Goal: Transaction & Acquisition: Book appointment/travel/reservation

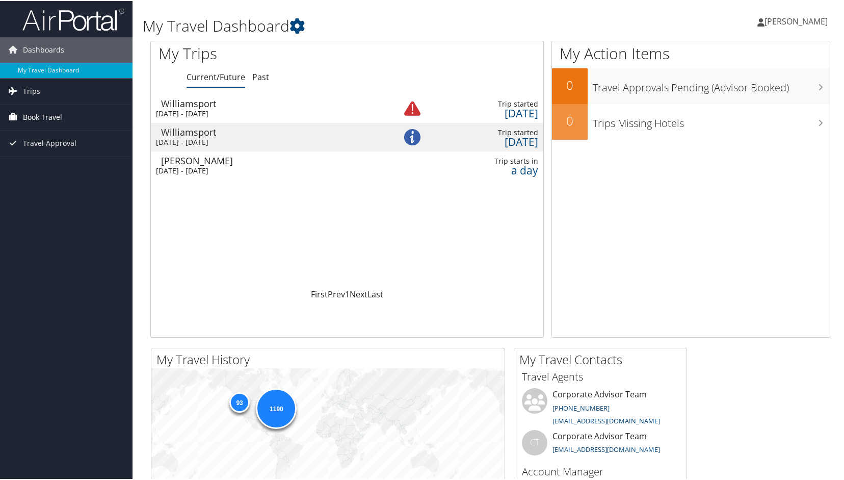
click at [36, 114] on span "Book Travel" at bounding box center [42, 116] width 39 height 25
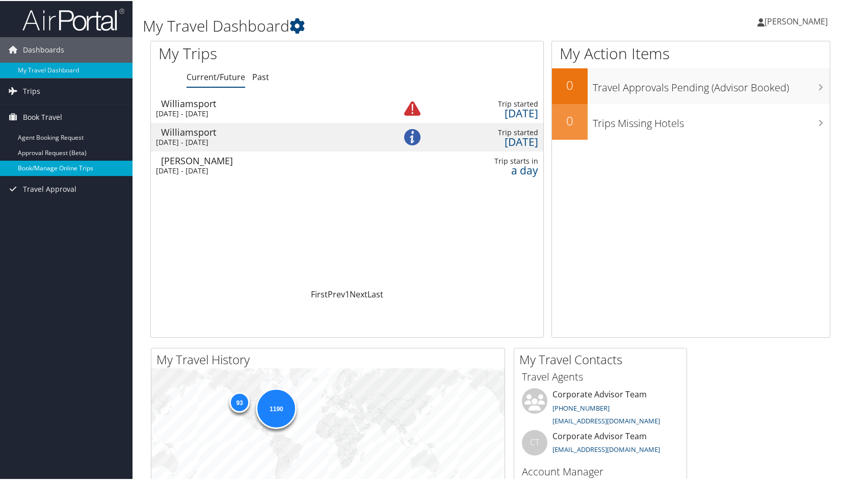
click at [44, 169] on link "Book/Manage Online Trips" at bounding box center [66, 167] width 133 height 15
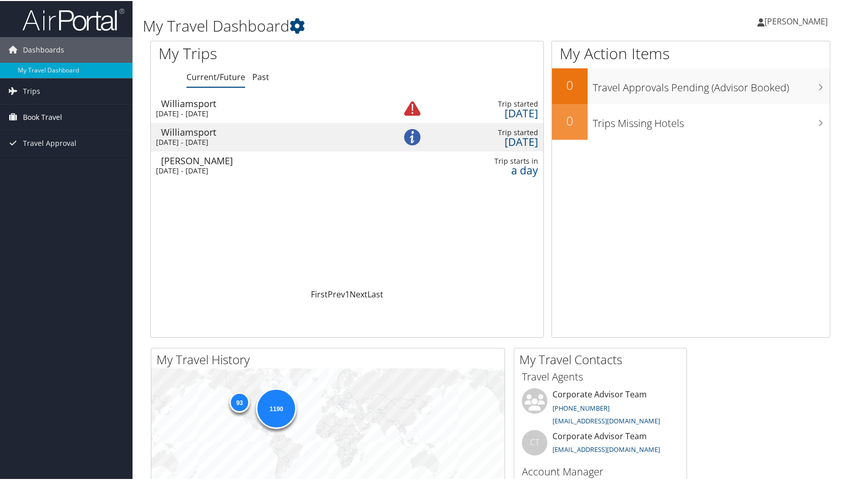
click at [25, 117] on span "Book Travel" at bounding box center [42, 116] width 39 height 25
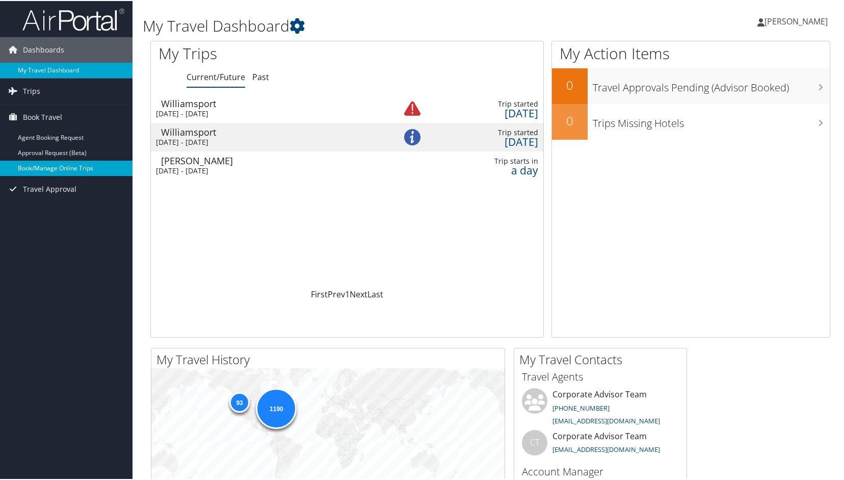
click at [32, 166] on link "Book/Manage Online Trips" at bounding box center [66, 167] width 133 height 15
click at [52, 167] on link "Book/Manage Online Trips" at bounding box center [66, 167] width 133 height 15
